Goal: Task Accomplishment & Management: Manage account settings

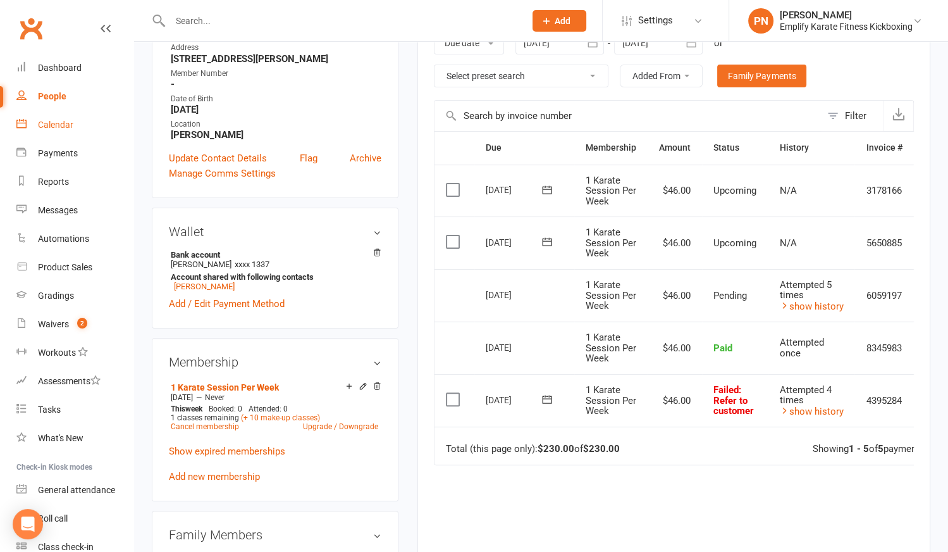
click at [65, 126] on div "Calendar" at bounding box center [55, 125] width 35 height 10
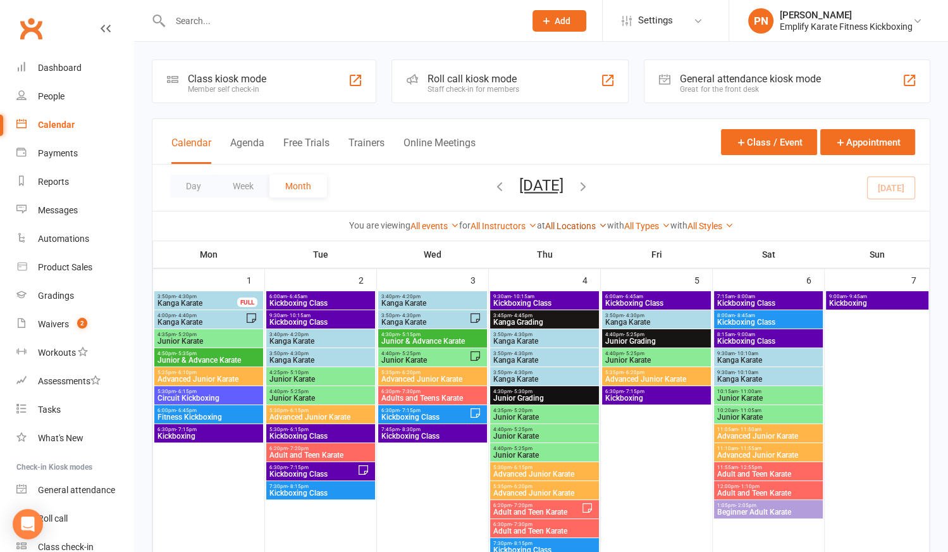
click at [558, 227] on link "All Locations" at bounding box center [576, 226] width 62 height 10
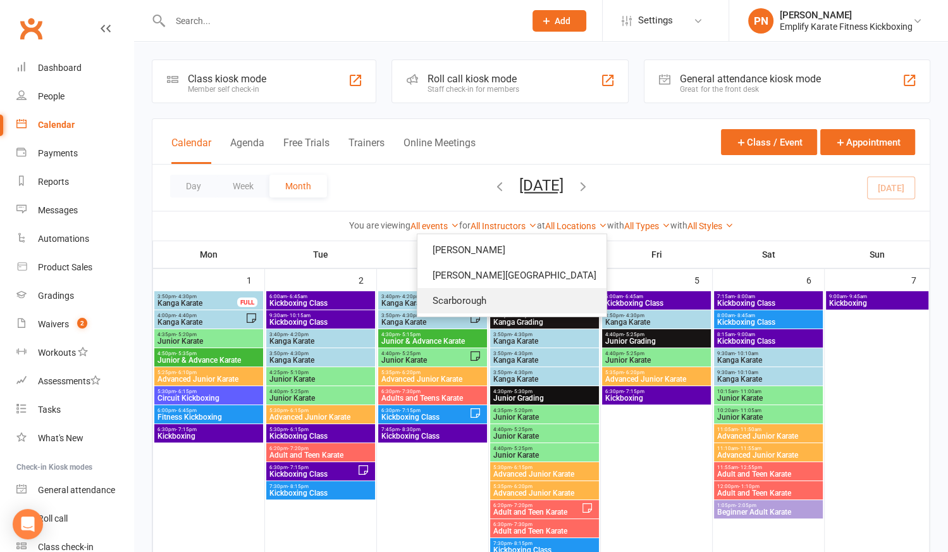
click at [539, 303] on link "Scarborough" at bounding box center [512, 300] width 189 height 25
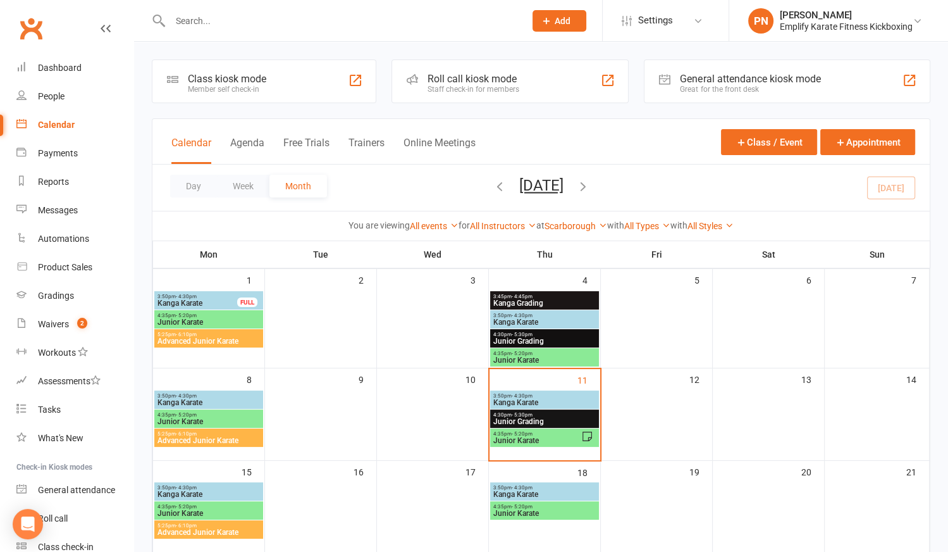
click at [555, 399] on span "Kanga Karate" at bounding box center [545, 403] width 104 height 8
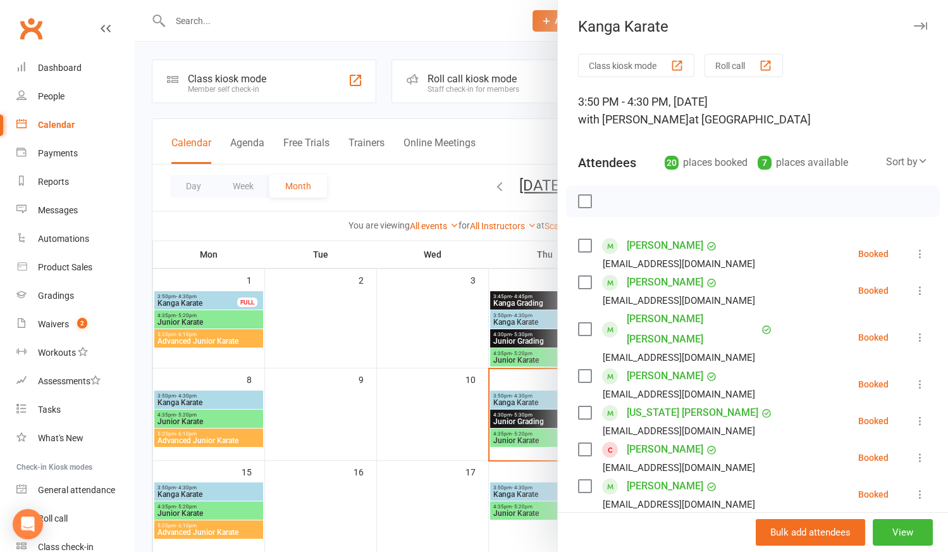
click at [914, 451] on icon at bounding box center [920, 457] width 13 height 13
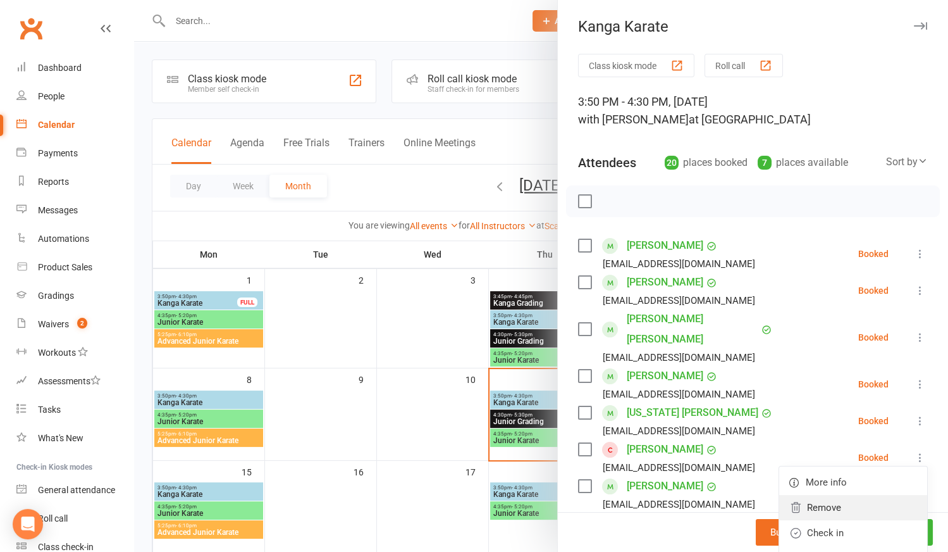
click at [793, 495] on link "Remove" at bounding box center [853, 507] width 148 height 25
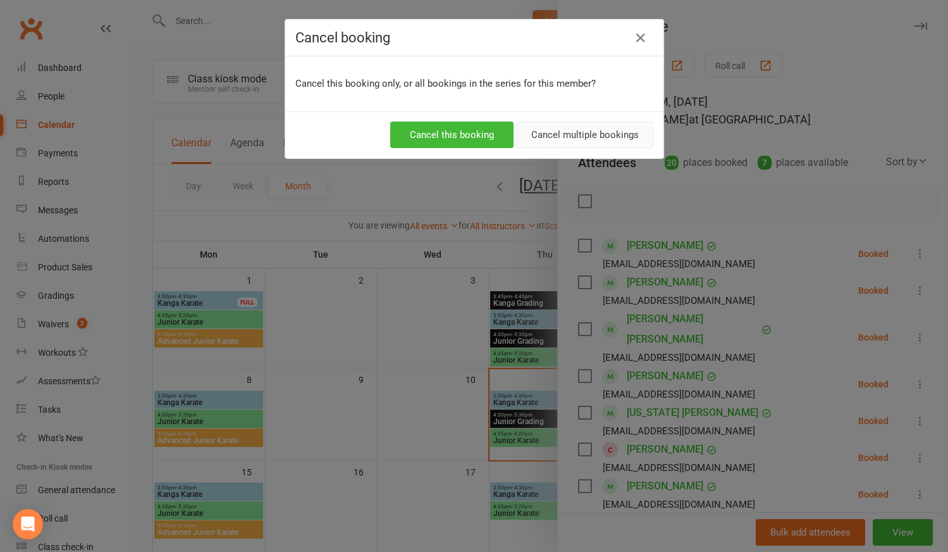
click at [578, 135] on button "Cancel multiple bookings" at bounding box center [585, 134] width 137 height 27
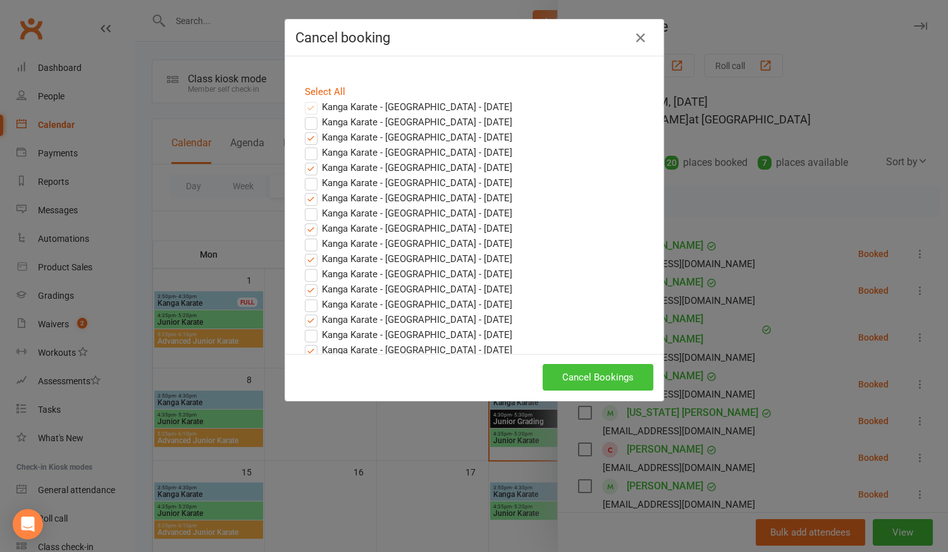
click at [552, 371] on button "Cancel Bookings" at bounding box center [598, 377] width 111 height 27
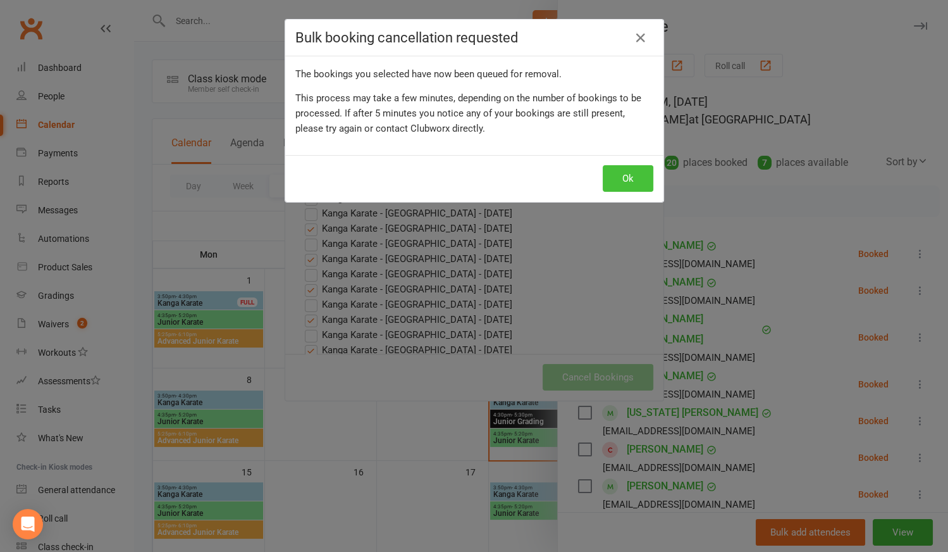
click at [622, 175] on button "Ok" at bounding box center [628, 178] width 51 height 27
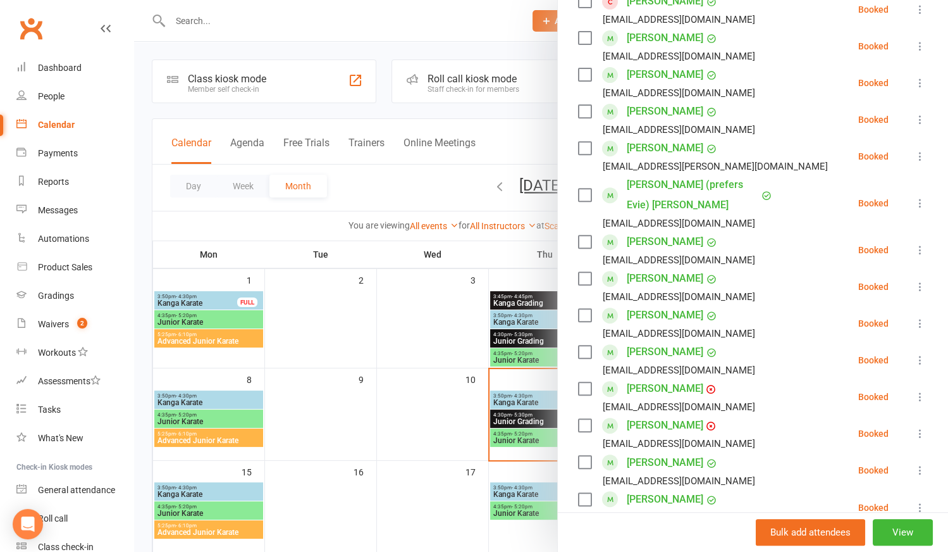
scroll to position [497, 0]
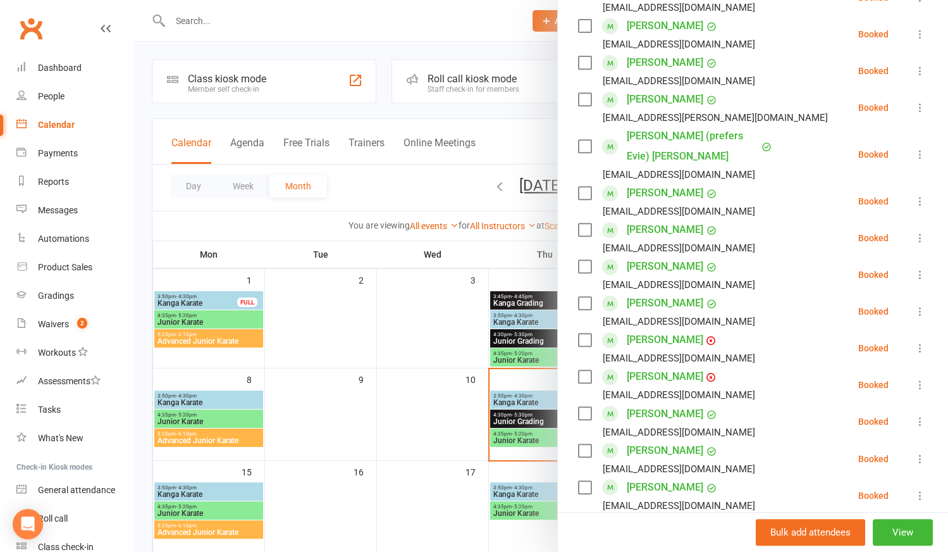
click at [648, 330] on link "[PERSON_NAME]" at bounding box center [665, 340] width 77 height 20
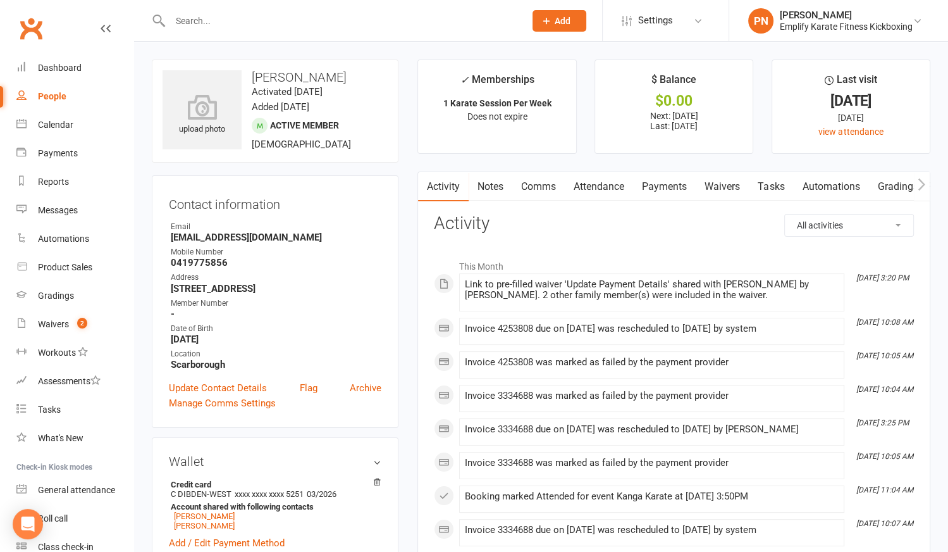
click at [606, 188] on link "Attendance" at bounding box center [599, 186] width 68 height 29
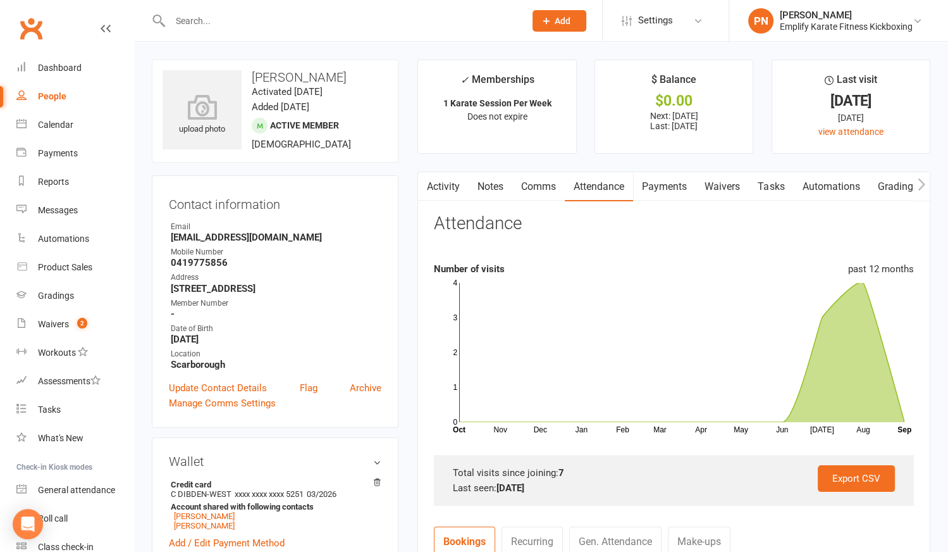
click at [664, 183] on link "Payments" at bounding box center [664, 186] width 63 height 29
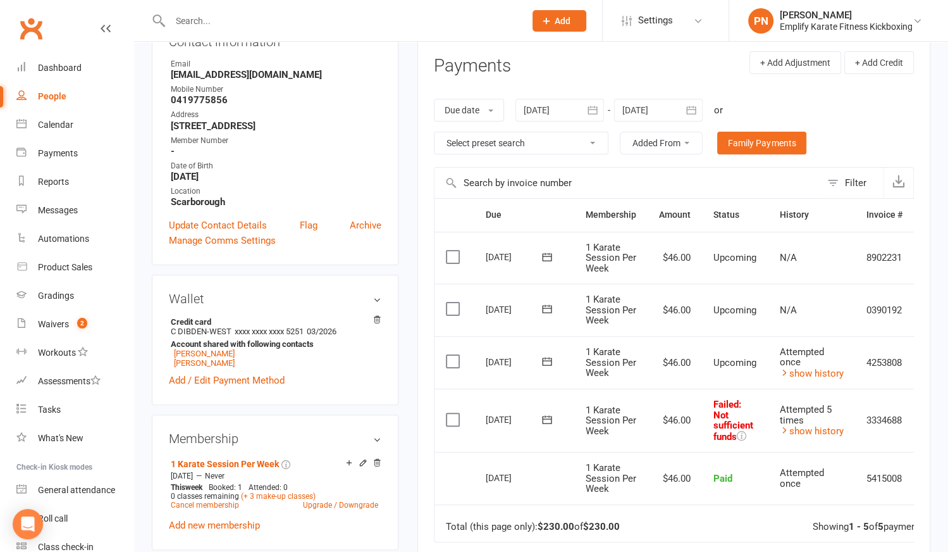
scroll to position [162, 0]
click at [588, 107] on icon "button" at bounding box center [592, 110] width 13 height 13
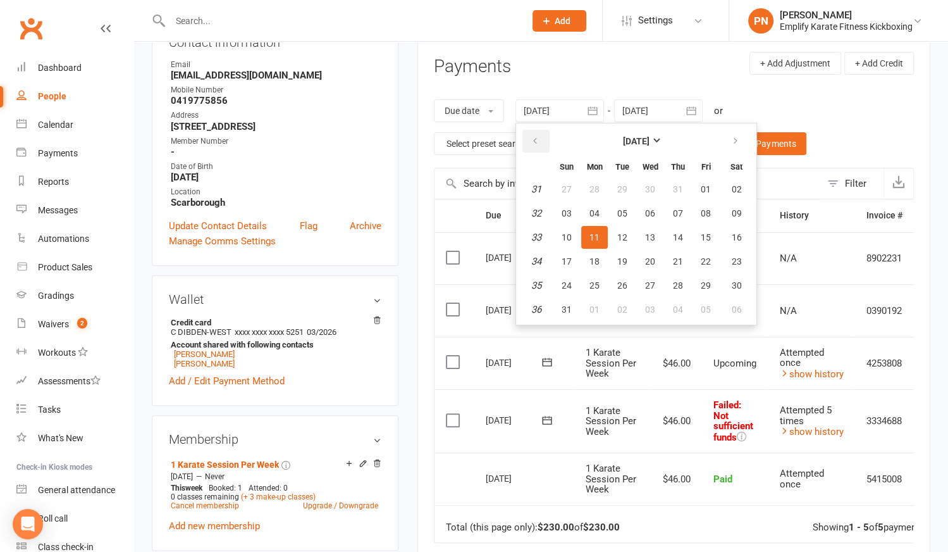
click at [541, 145] on button "button" at bounding box center [536, 141] width 27 height 23
click at [621, 186] on span "03" at bounding box center [622, 189] width 10 height 10
type input "[DATE]"
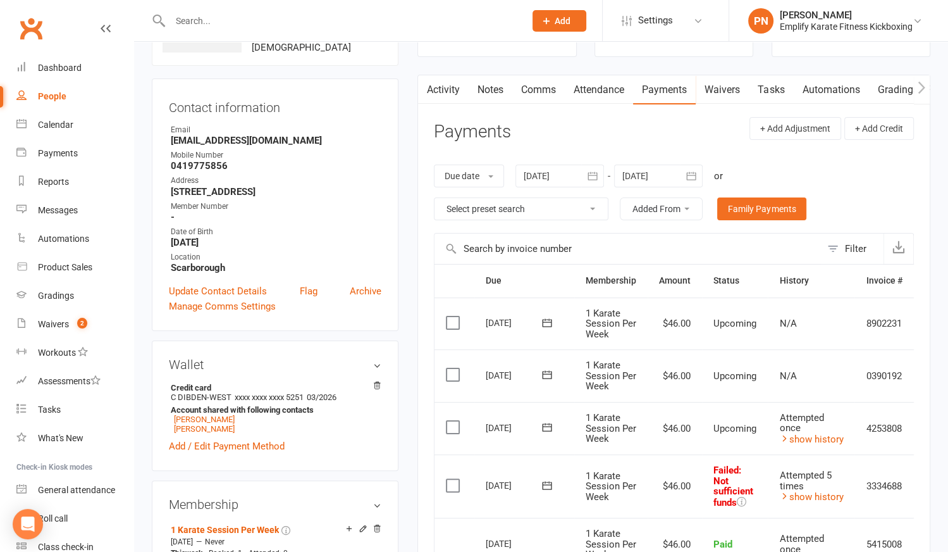
scroll to position [96, 0]
click at [591, 92] on link "Attendance" at bounding box center [599, 90] width 68 height 29
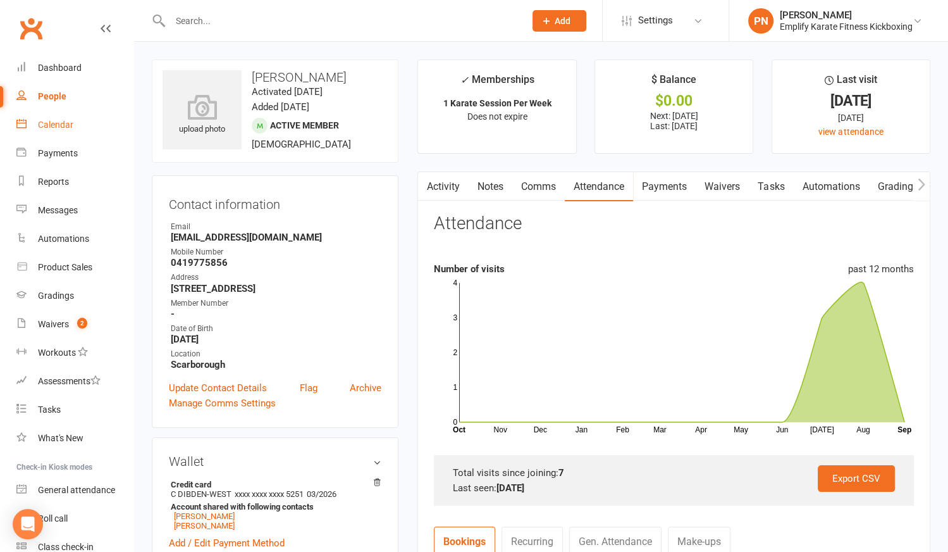
click at [59, 128] on div "Calendar" at bounding box center [55, 125] width 35 height 10
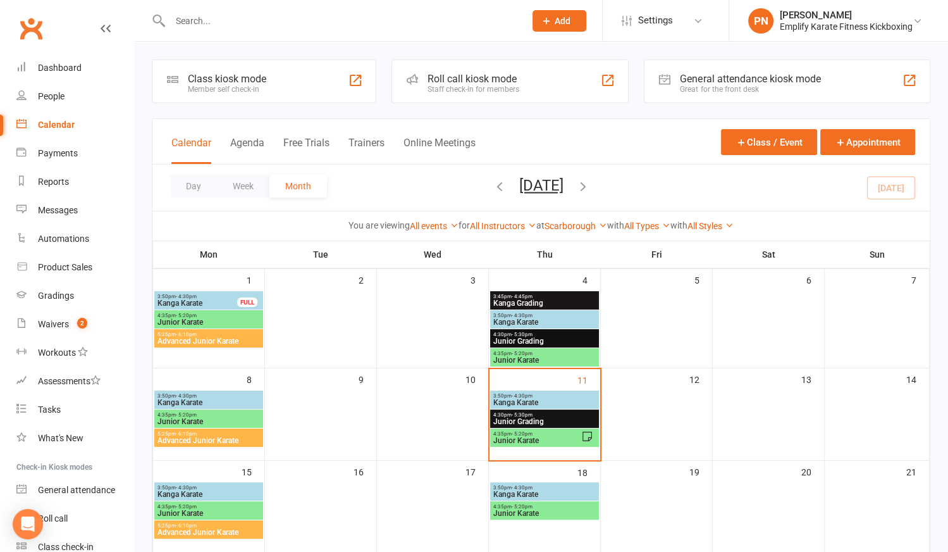
click at [532, 418] on span "Junior Grading" at bounding box center [545, 422] width 104 height 8
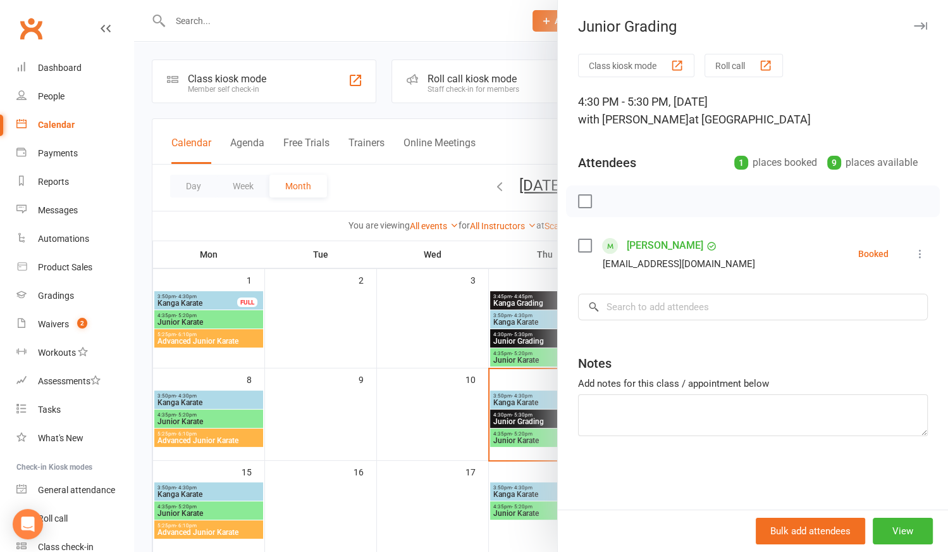
click at [531, 435] on div at bounding box center [541, 276] width 814 height 552
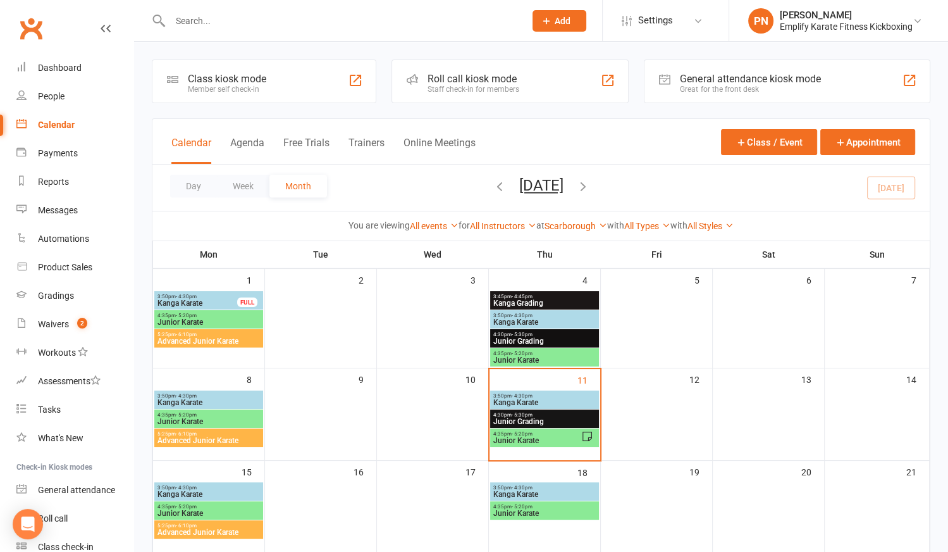
click at [531, 436] on span "Junior Karate" at bounding box center [537, 440] width 89 height 8
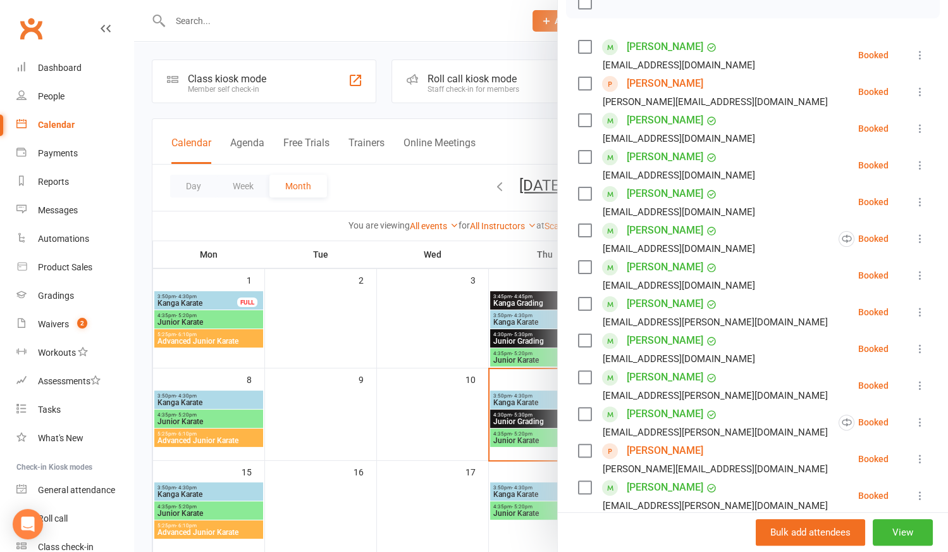
scroll to position [197, 0]
click at [659, 304] on link "[PERSON_NAME]" at bounding box center [665, 305] width 77 height 20
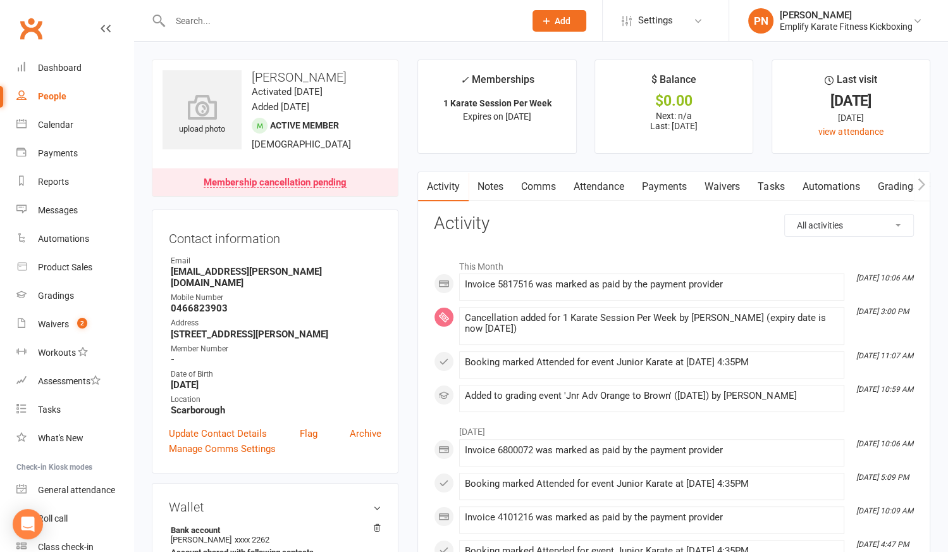
click at [273, 28] on input "text" at bounding box center [341, 21] width 350 height 18
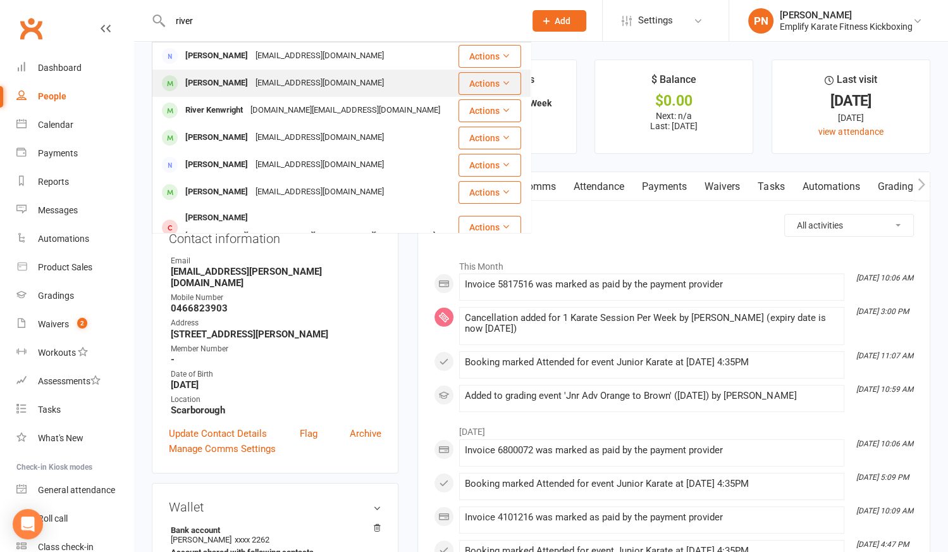
type input "river"
click at [232, 75] on div "[PERSON_NAME]" at bounding box center [217, 83] width 70 height 18
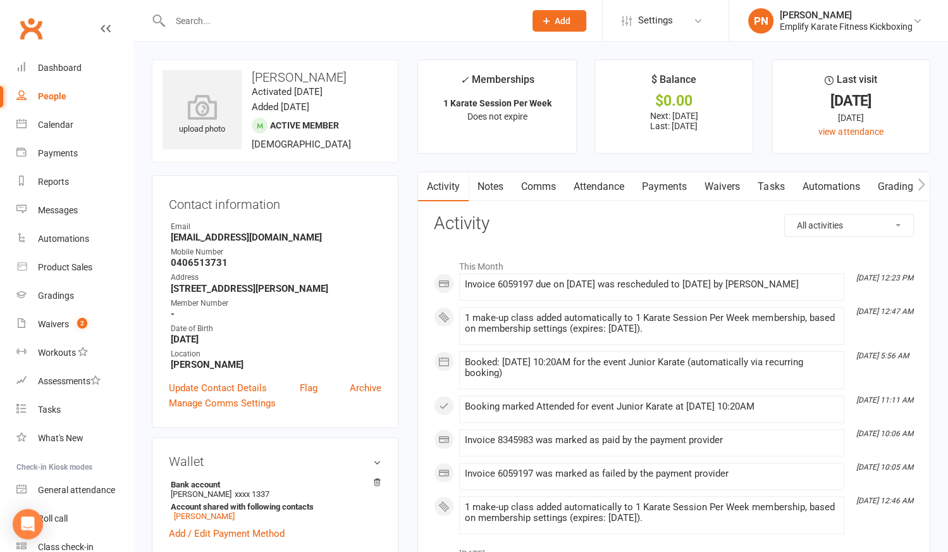
click at [666, 190] on link "Payments" at bounding box center [664, 186] width 63 height 29
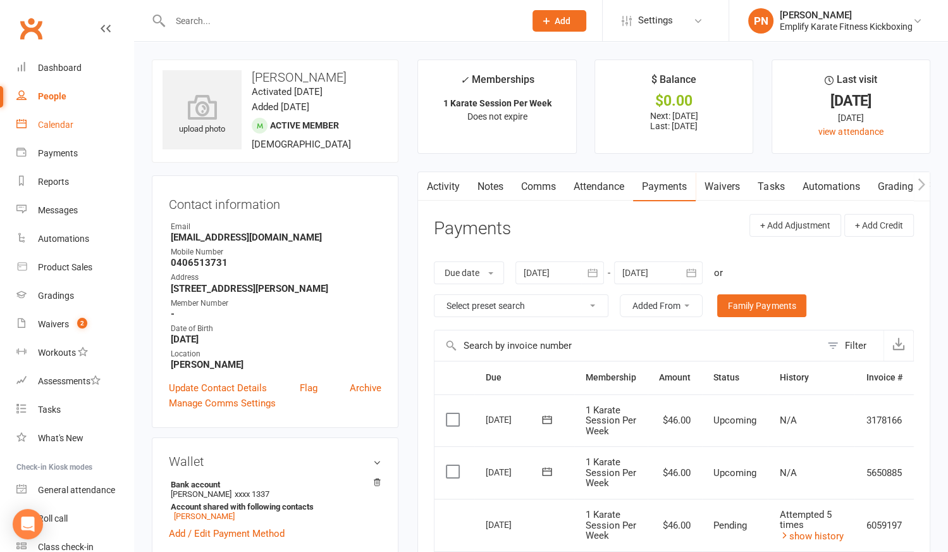
click at [63, 118] on link "Calendar" at bounding box center [74, 125] width 117 height 28
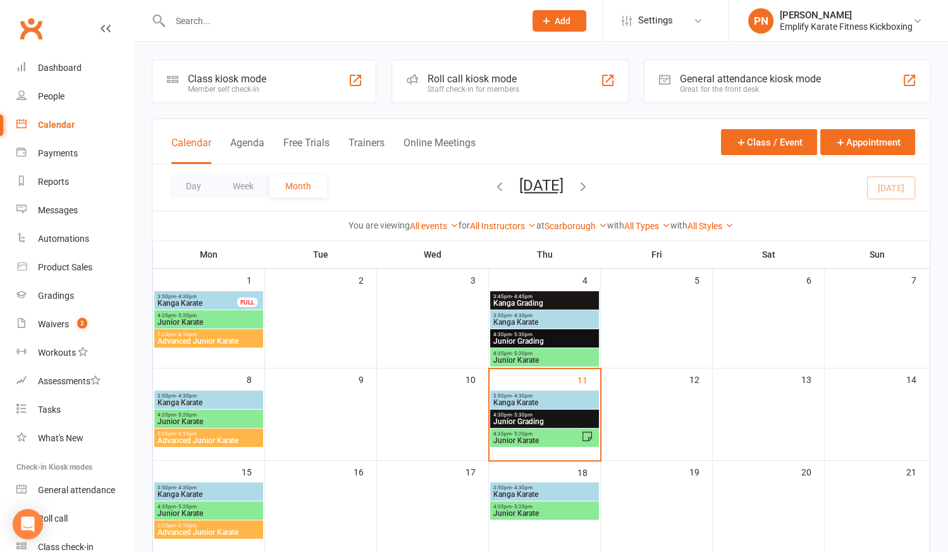
click at [568, 435] on span "4:35pm - 5:20pm" at bounding box center [537, 434] width 89 height 6
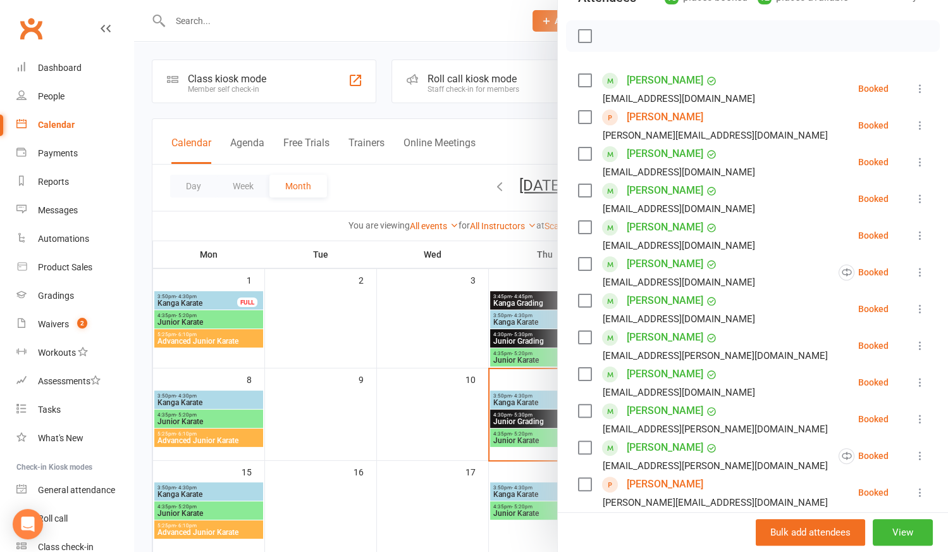
scroll to position [117, 0]
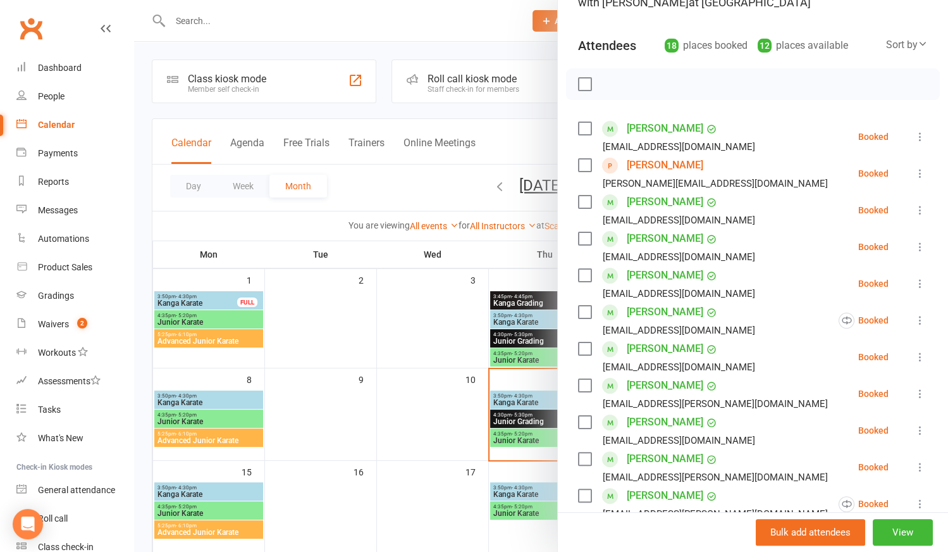
click at [302, 419] on div at bounding box center [541, 276] width 814 height 552
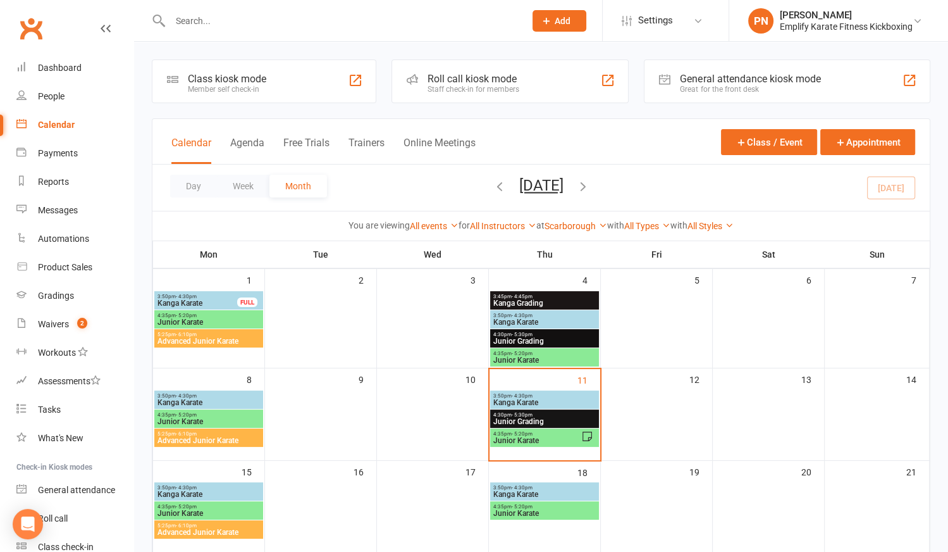
click at [505, 399] on span "Kanga Karate" at bounding box center [545, 403] width 104 height 8
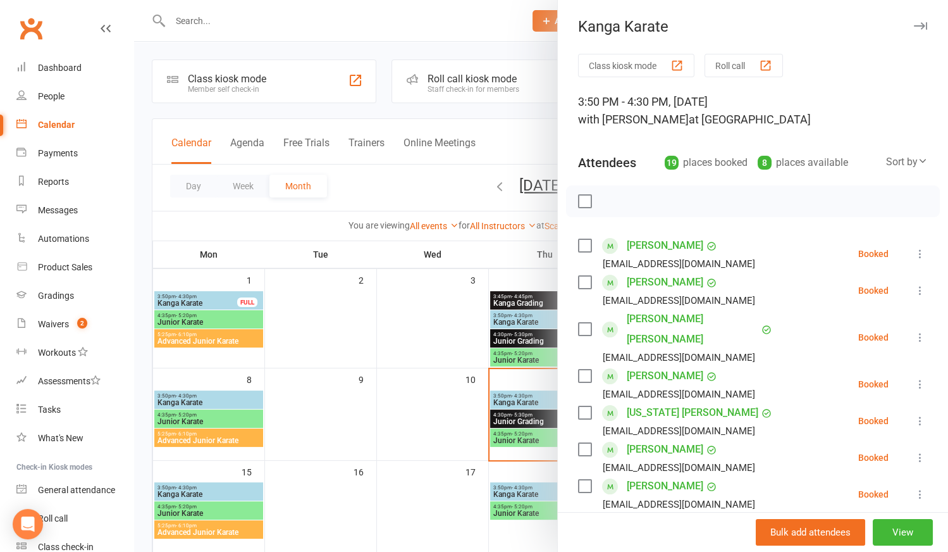
click at [579, 246] on label at bounding box center [584, 245] width 13 height 13
click at [579, 278] on label at bounding box center [584, 282] width 13 height 13
click at [578, 323] on label at bounding box center [584, 329] width 13 height 13
click at [580, 369] on label at bounding box center [584, 375] width 13 height 13
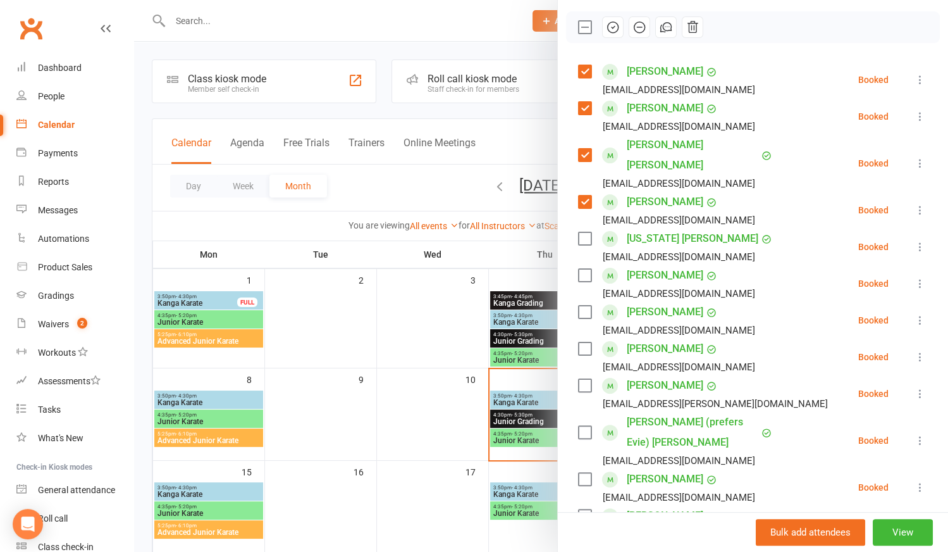
scroll to position [194, 0]
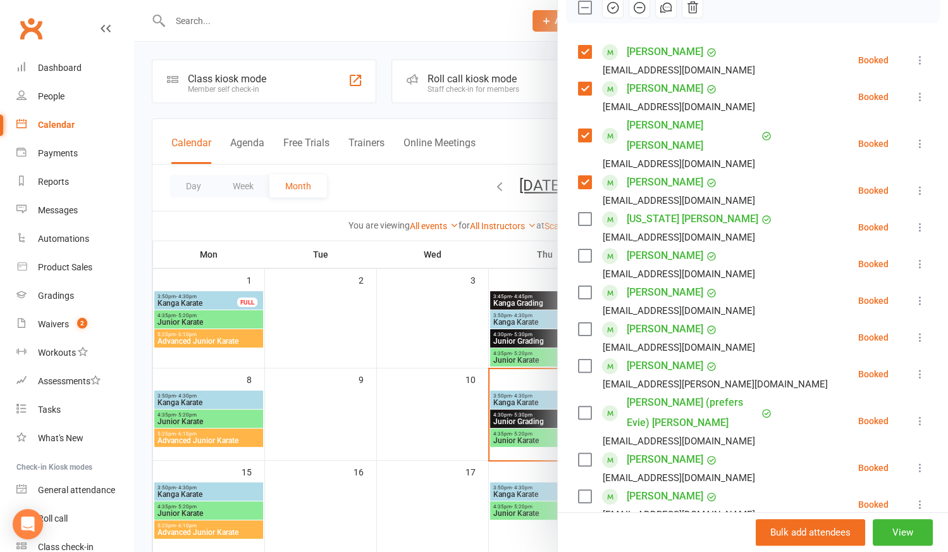
click at [580, 286] on label at bounding box center [584, 292] width 13 height 13
click at [579, 323] on label at bounding box center [584, 329] width 13 height 13
click at [578, 359] on label at bounding box center [584, 365] width 13 height 13
click at [579, 406] on label at bounding box center [584, 412] width 13 height 13
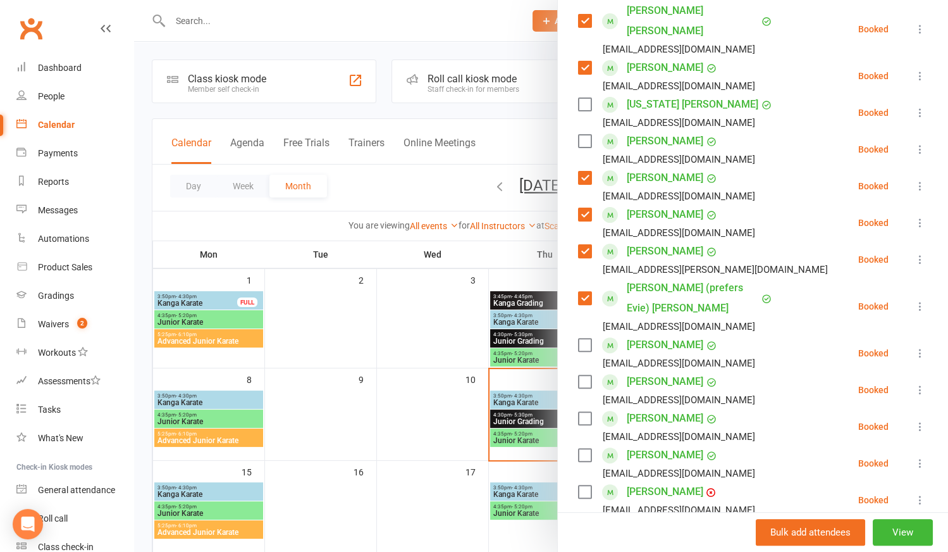
scroll to position [309, 0]
click at [579, 411] on label at bounding box center [584, 417] width 13 height 13
click at [578, 448] on label at bounding box center [584, 454] width 13 height 13
click at [585, 485] on label at bounding box center [584, 491] width 13 height 13
click at [582, 521] on label at bounding box center [584, 527] width 13 height 13
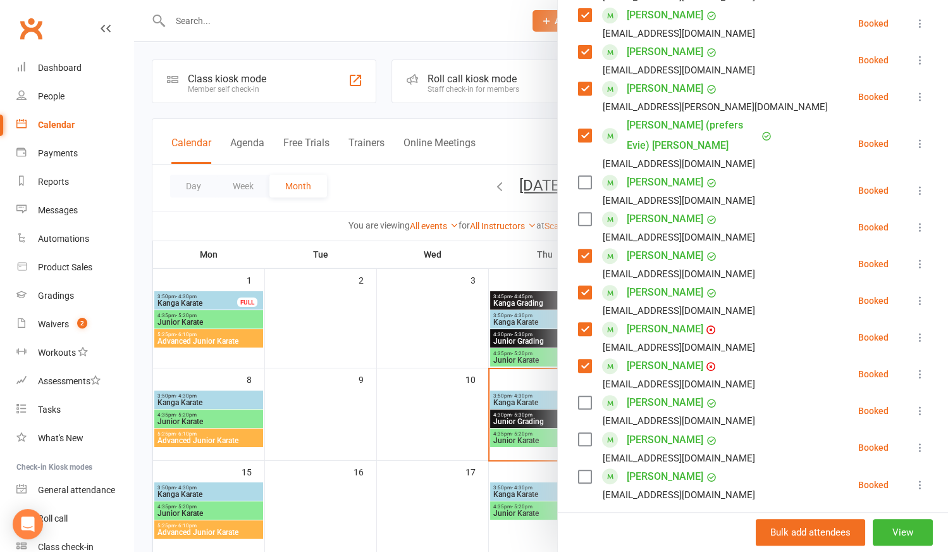
scroll to position [471, 0]
click at [579, 469] on label at bounding box center [584, 475] width 13 height 13
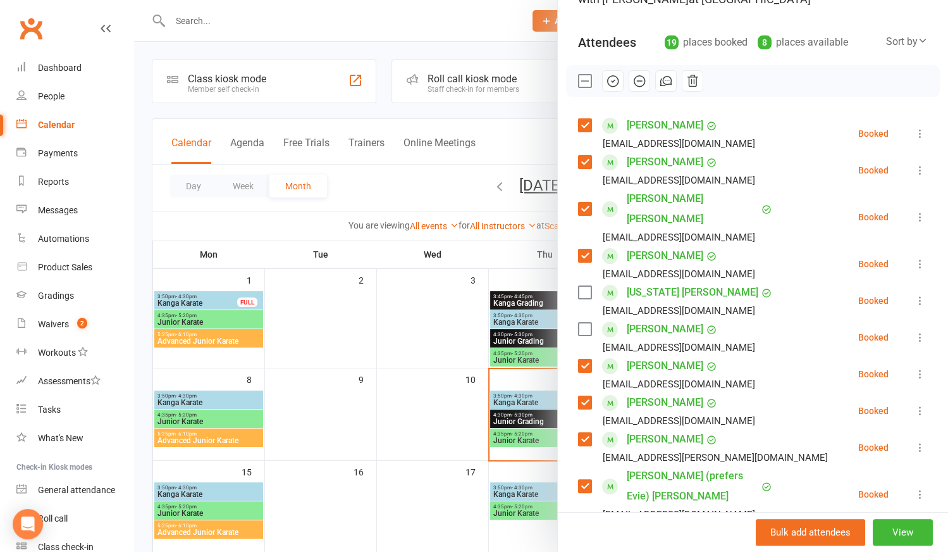
scroll to position [0, 0]
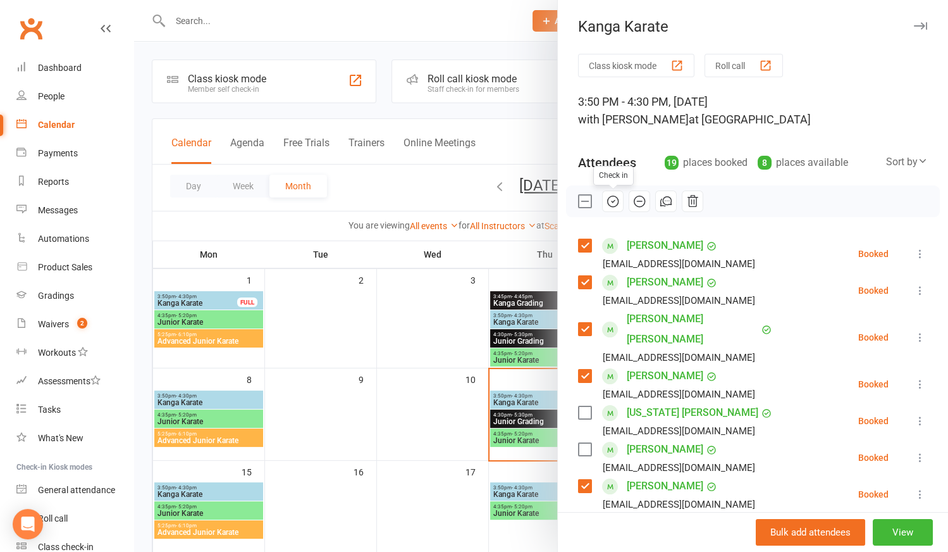
click at [611, 199] on icon "button" at bounding box center [613, 201] width 14 height 14
click at [374, 505] on div at bounding box center [541, 276] width 814 height 552
